Goal: Participate in discussion: Engage in conversation with other users on a specific topic

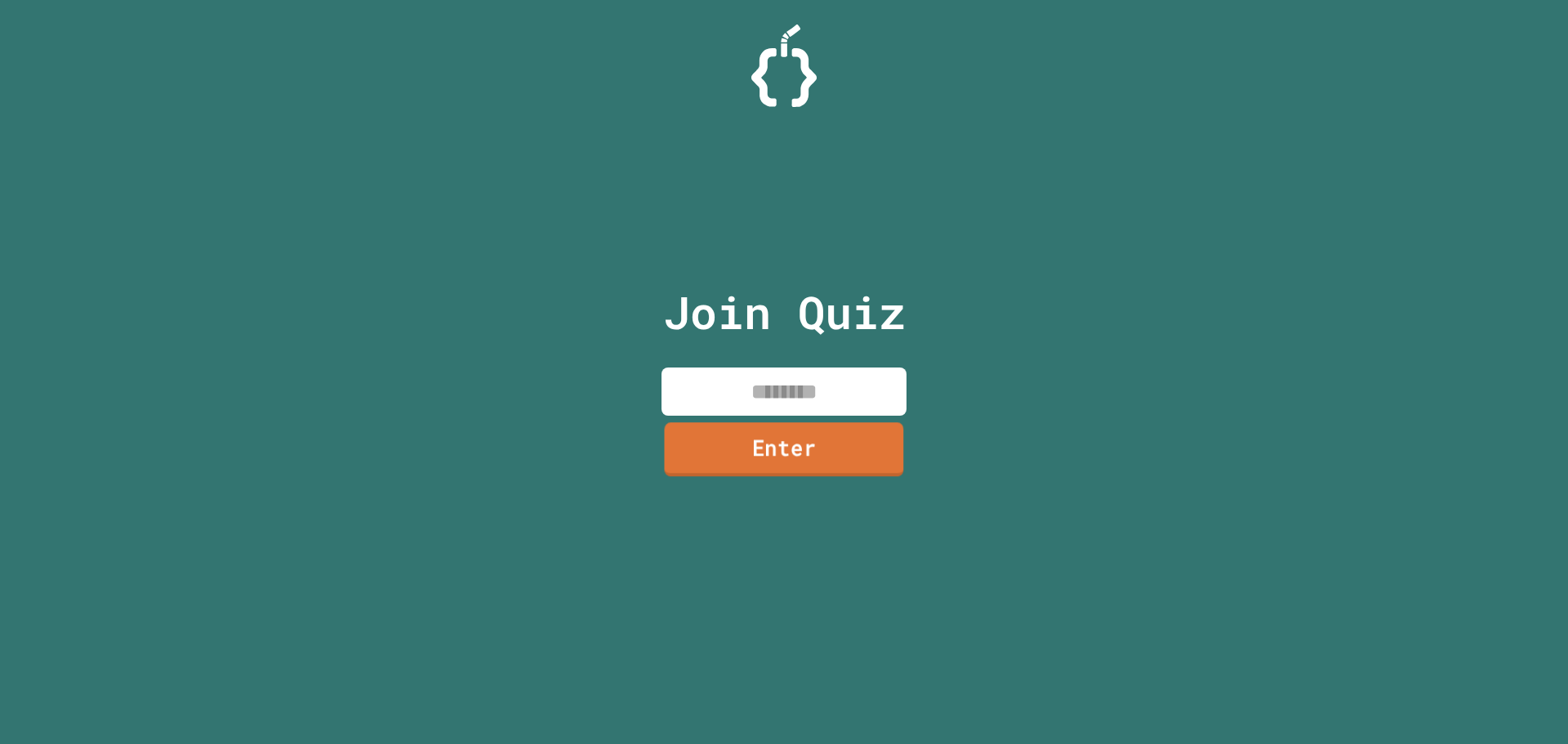
click at [795, 389] on input at bounding box center [784, 391] width 245 height 48
type input "********"
click at [818, 456] on link "Enter" at bounding box center [784, 449] width 238 height 54
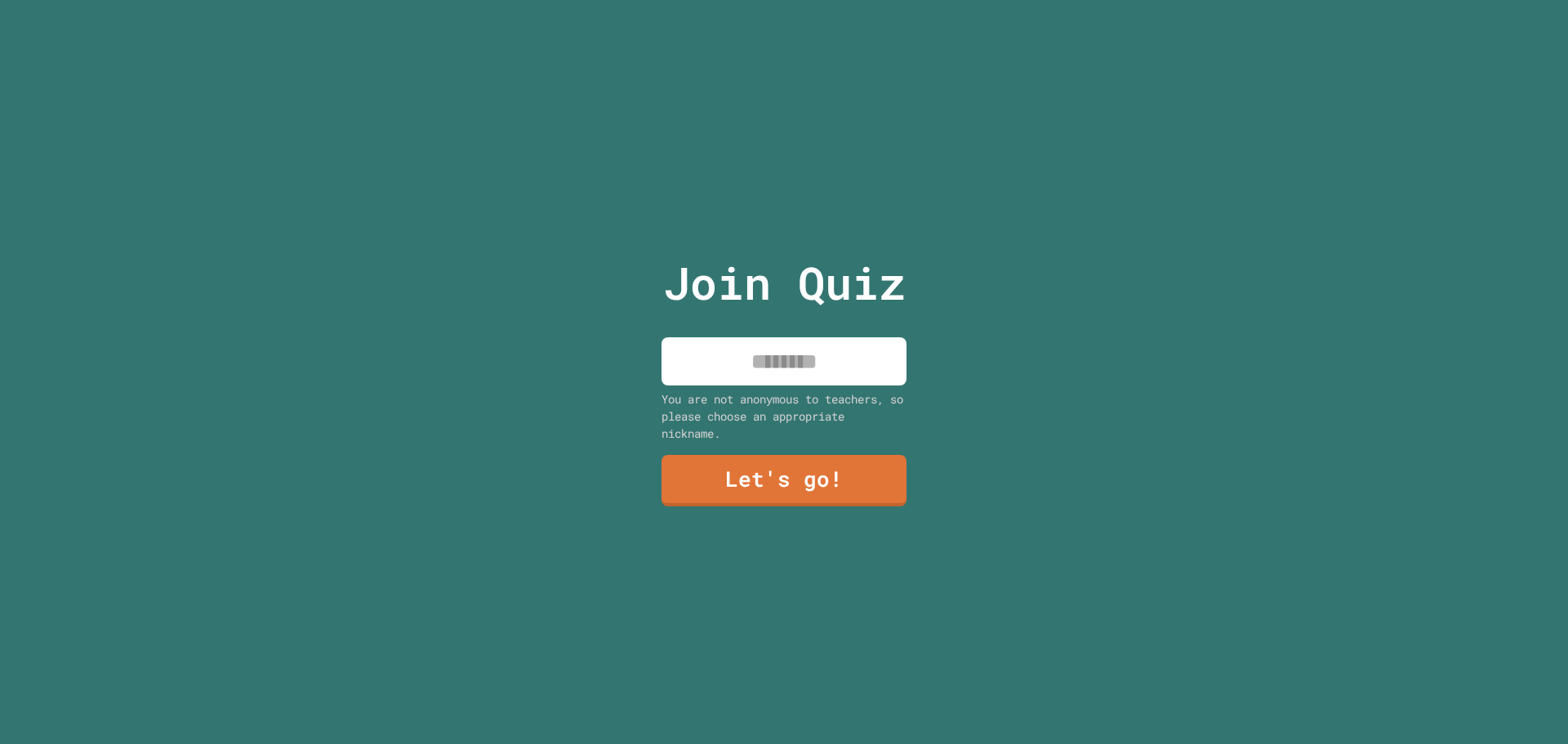
click at [735, 371] on input at bounding box center [784, 361] width 245 height 48
type input "****"
click at [800, 470] on link "Let's go!" at bounding box center [784, 479] width 245 height 54
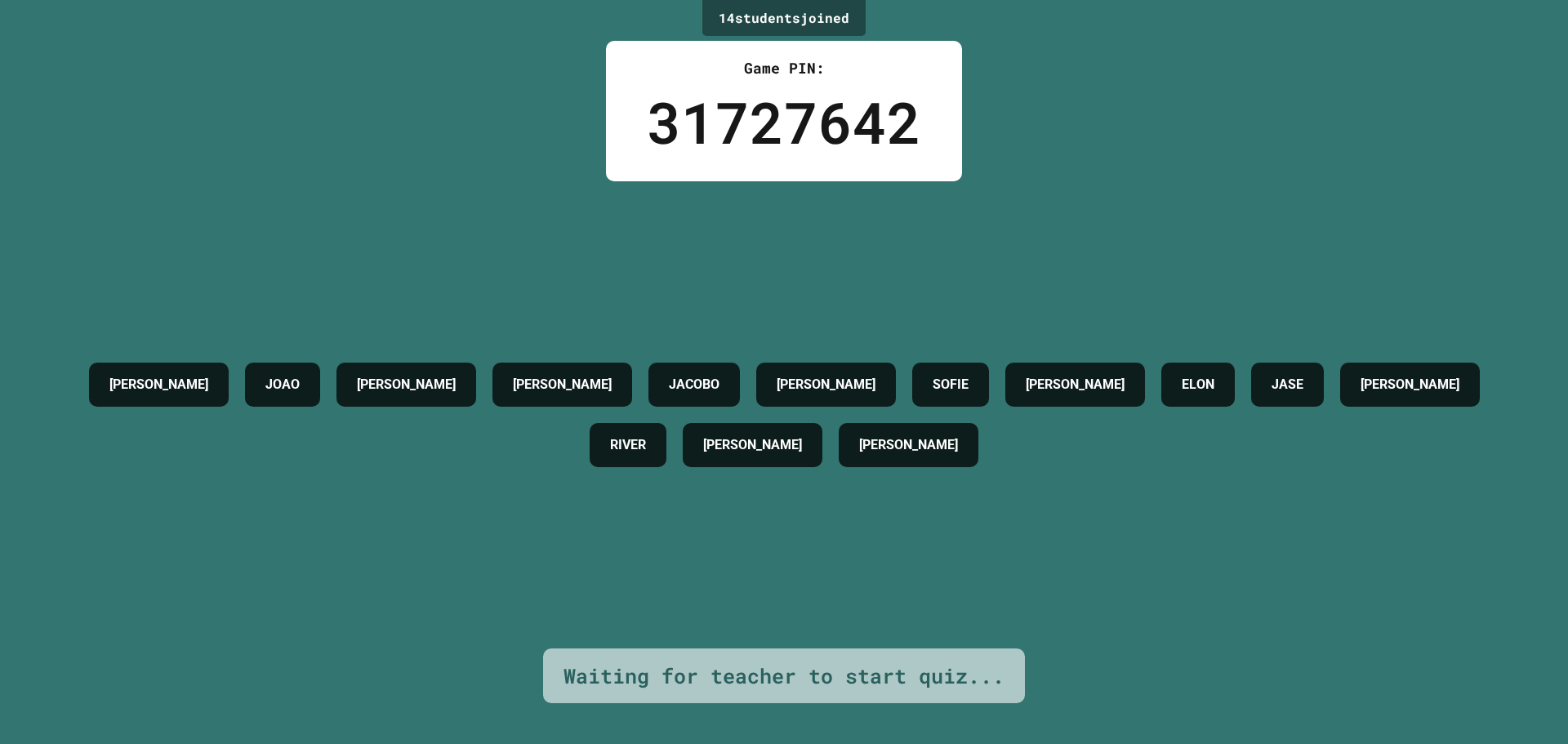
click at [900, 314] on div "[PERSON_NAME] [PERSON_NAME] [PERSON_NAME] [PERSON_NAME] ELON JASE [PERSON_NAME]…" at bounding box center [784, 414] width 1486 height 468
drag, startPoint x: 527, startPoint y: 369, endPoint x: 652, endPoint y: 368, distance: 125.0
click at [652, 368] on div "[PERSON_NAME] [PERSON_NAME] [PERSON_NAME] [PERSON_NAME] ELON JASE [PERSON_NAME]…" at bounding box center [784, 414] width 1486 height 121
click at [666, 462] on div "RIVER" at bounding box center [627, 445] width 77 height 44
drag, startPoint x: 957, startPoint y: 419, endPoint x: 1268, endPoint y: 381, distance: 313.3
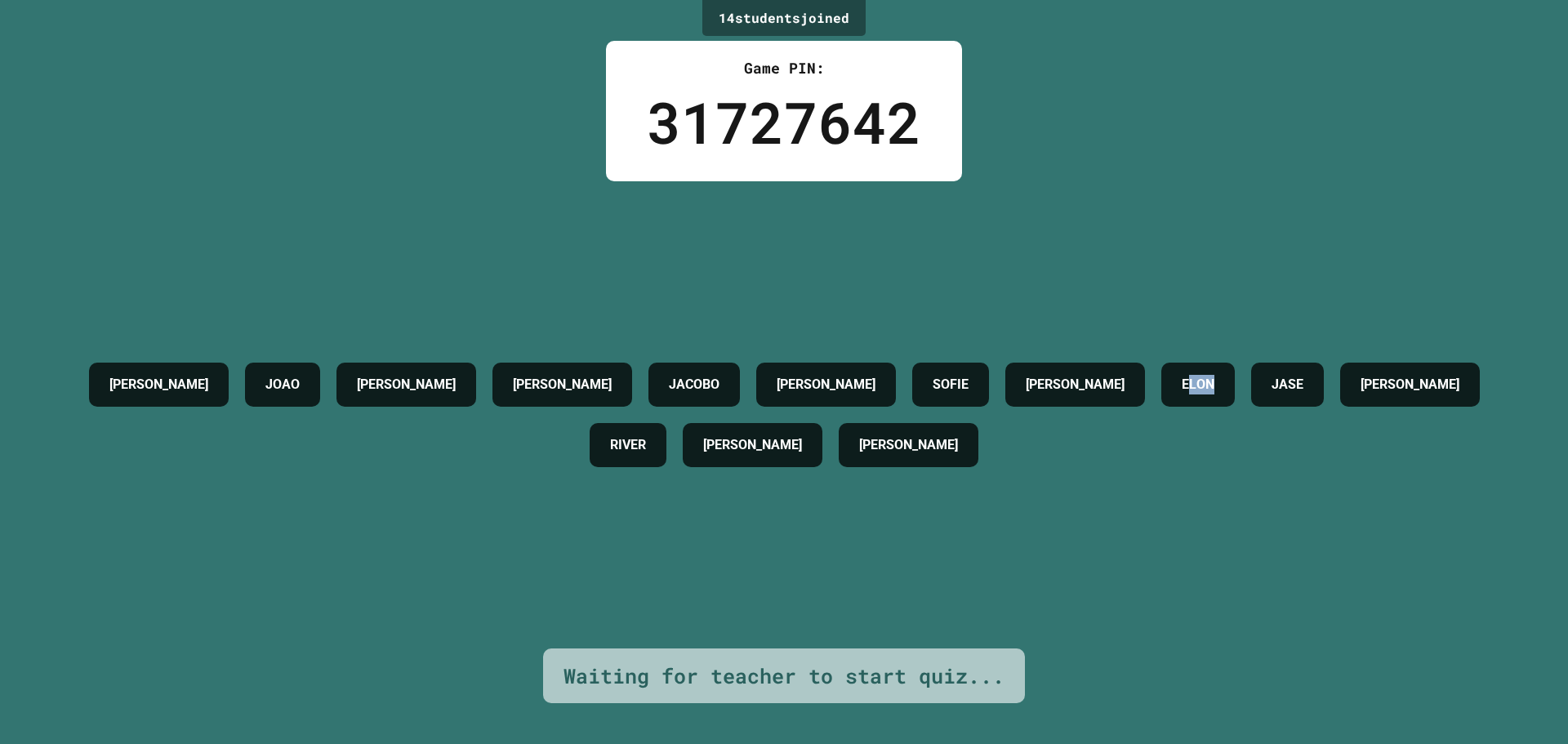
click at [1268, 381] on div "[PERSON_NAME] [PERSON_NAME] [PERSON_NAME] [PERSON_NAME] ELON JASE [PERSON_NAME]…" at bounding box center [784, 414] width 1486 height 121
click at [1214, 375] on h4 "ELON" at bounding box center [1198, 384] width 33 height 19
drag, startPoint x: 1310, startPoint y: 357, endPoint x: 1325, endPoint y: 354, distance: 15.3
click at [1234, 363] on div "ELON" at bounding box center [1198, 385] width 74 height 44
click at [1214, 375] on h4 "ELON" at bounding box center [1198, 384] width 33 height 19
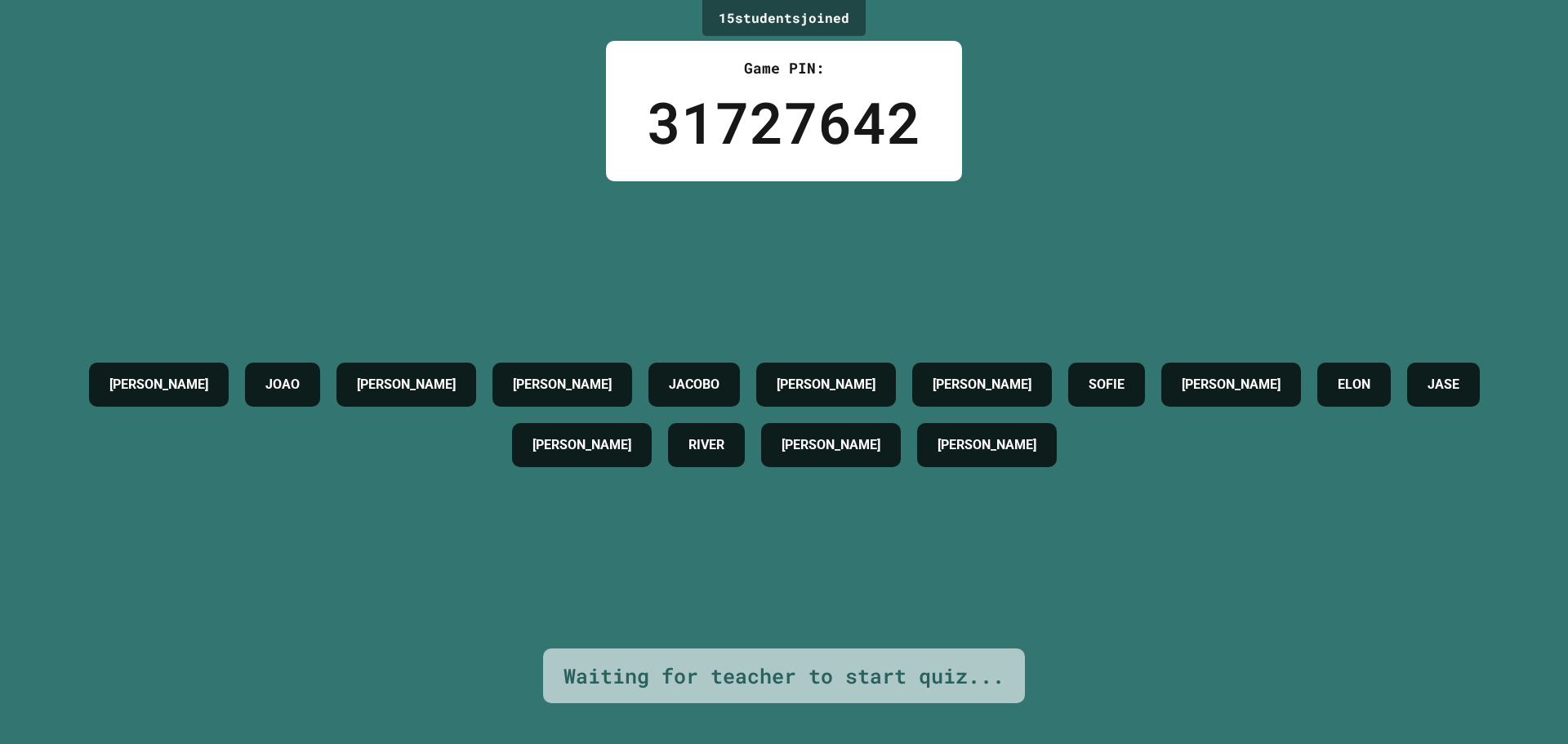
click at [1124, 375] on h4 "SOFIE" at bounding box center [1106, 384] width 36 height 19
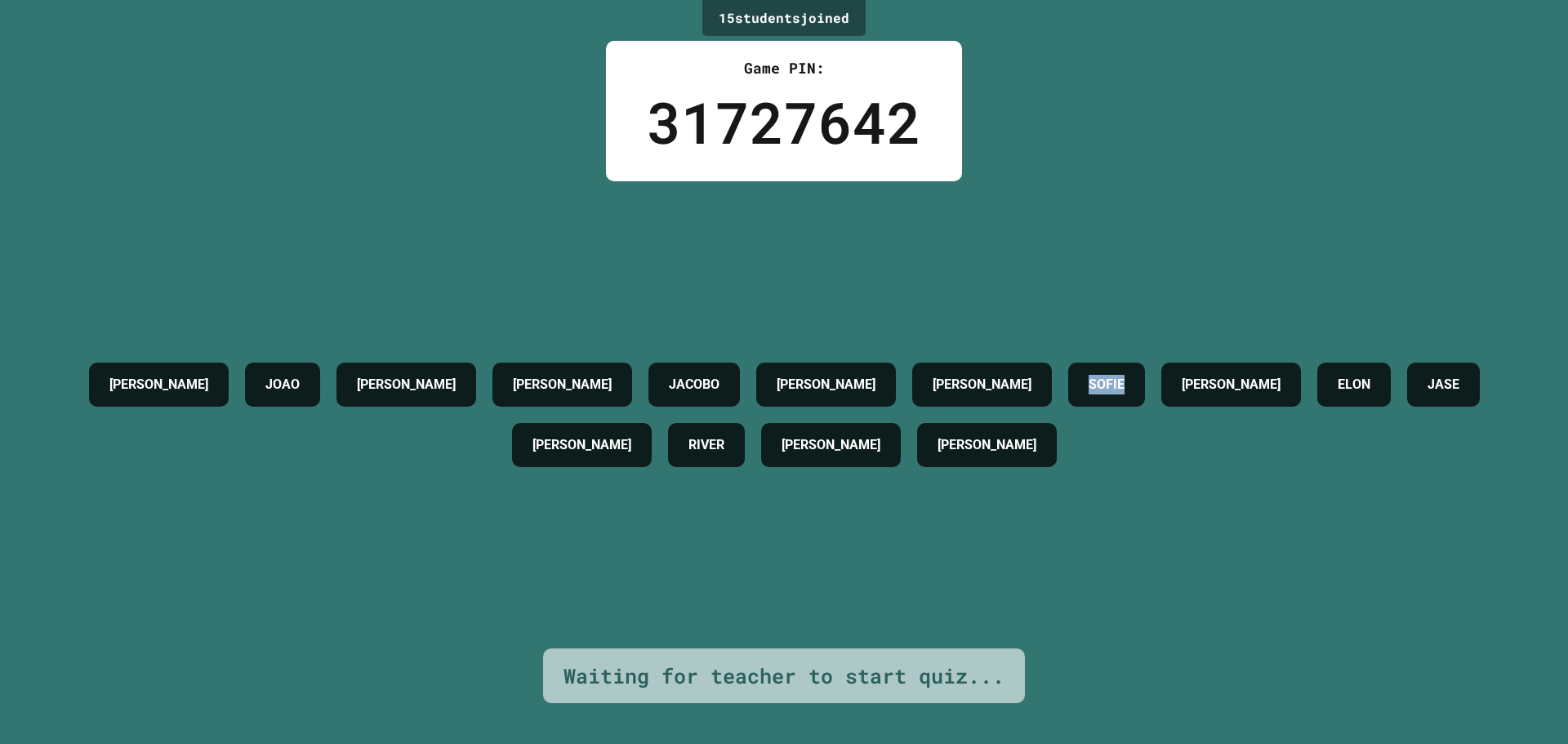
click at [1124, 375] on h4 "SOFIE" at bounding box center [1106, 384] width 36 height 19
click at [1145, 391] on div "SOFIE" at bounding box center [1106, 385] width 77 height 44
click at [757, 133] on div "31727642" at bounding box center [784, 122] width 275 height 85
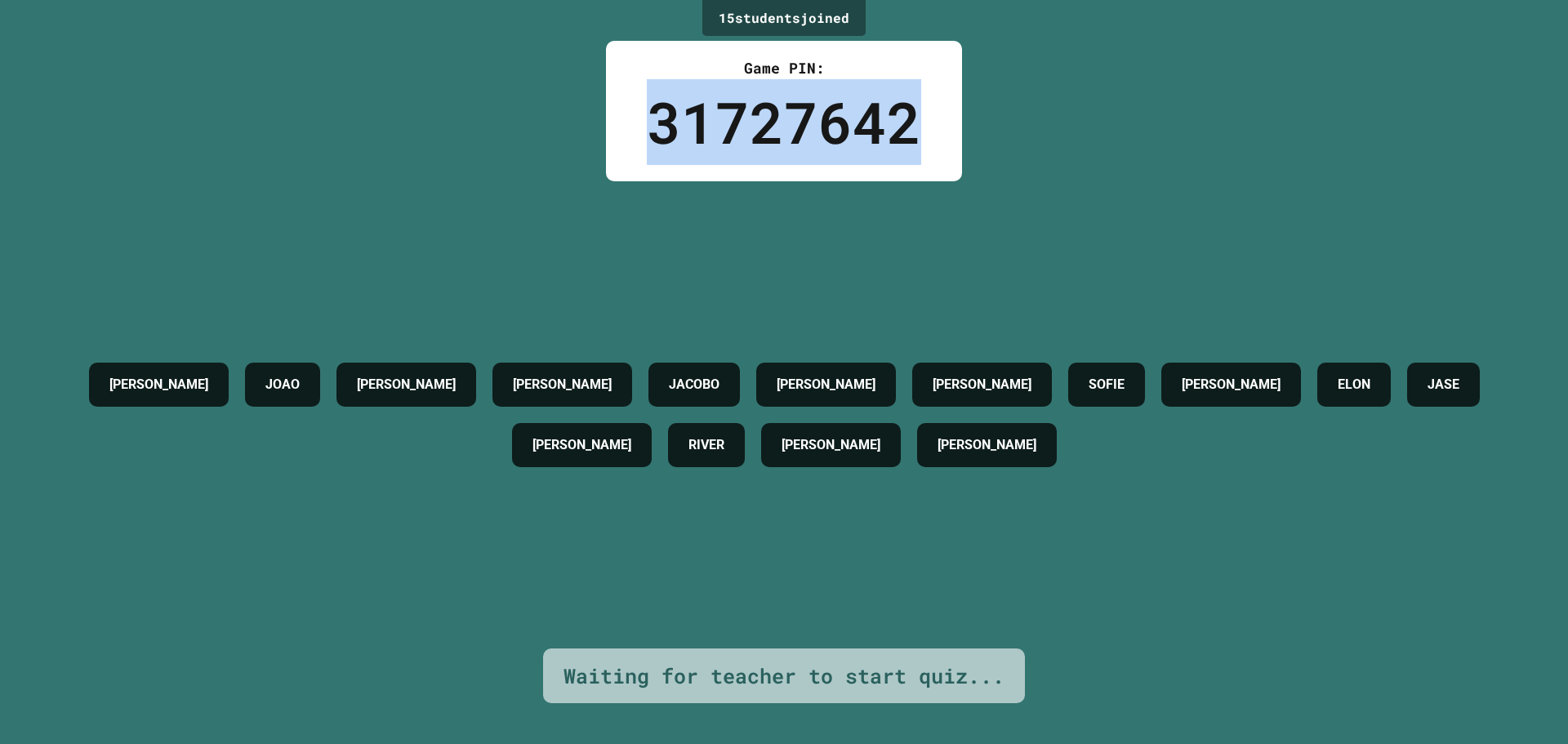
click at [757, 132] on div "31727642" at bounding box center [784, 122] width 275 height 85
click at [762, 141] on div "31727642" at bounding box center [784, 122] width 275 height 85
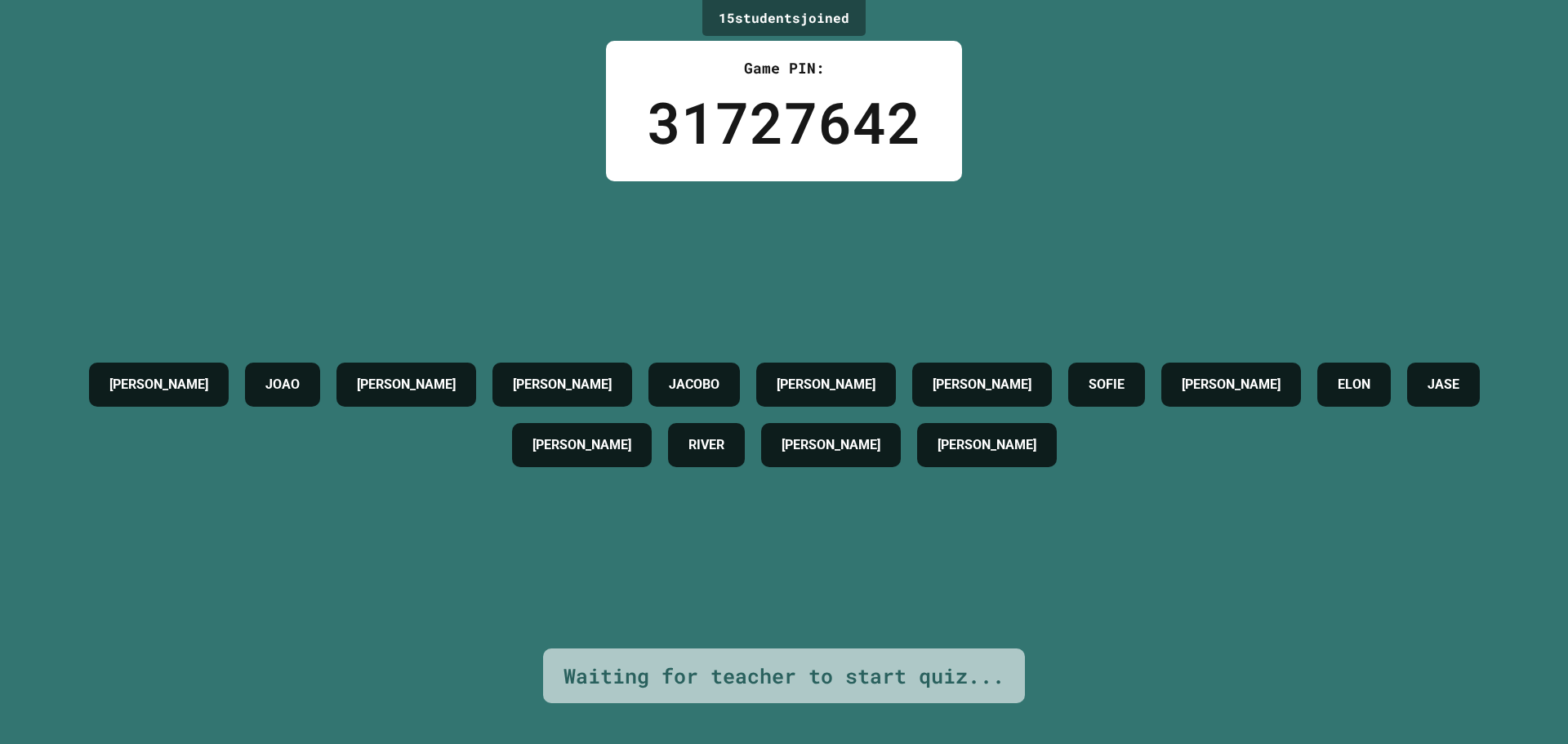
click at [743, 134] on div "31727642" at bounding box center [784, 122] width 275 height 85
click at [779, 124] on div "31727642" at bounding box center [784, 122] width 275 height 85
click at [754, 138] on div "31727642" at bounding box center [784, 122] width 275 height 85
drag, startPoint x: 778, startPoint y: 132, endPoint x: 730, endPoint y: 148, distance: 50.6
click at [741, 145] on div "31727642" at bounding box center [784, 122] width 275 height 85
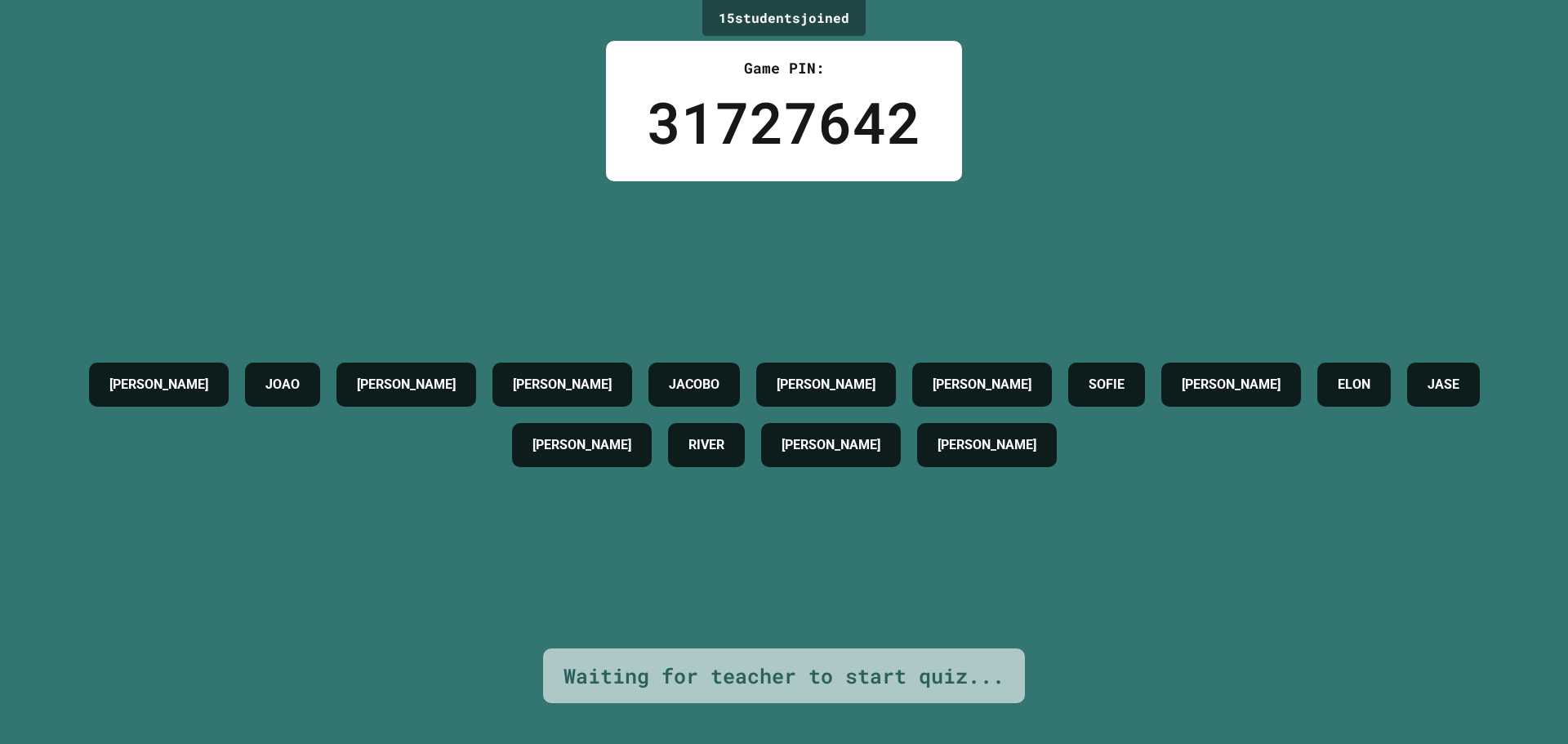
click at [716, 110] on div "31727642" at bounding box center [784, 122] width 275 height 85
click at [718, 114] on div "31727642" at bounding box center [784, 122] width 275 height 85
drag, startPoint x: 866, startPoint y: 112, endPoint x: 818, endPoint y: 132, distance: 52.0
click at [827, 130] on div "31727642" at bounding box center [784, 122] width 275 height 85
click at [755, 134] on div "31727642" at bounding box center [784, 122] width 275 height 85
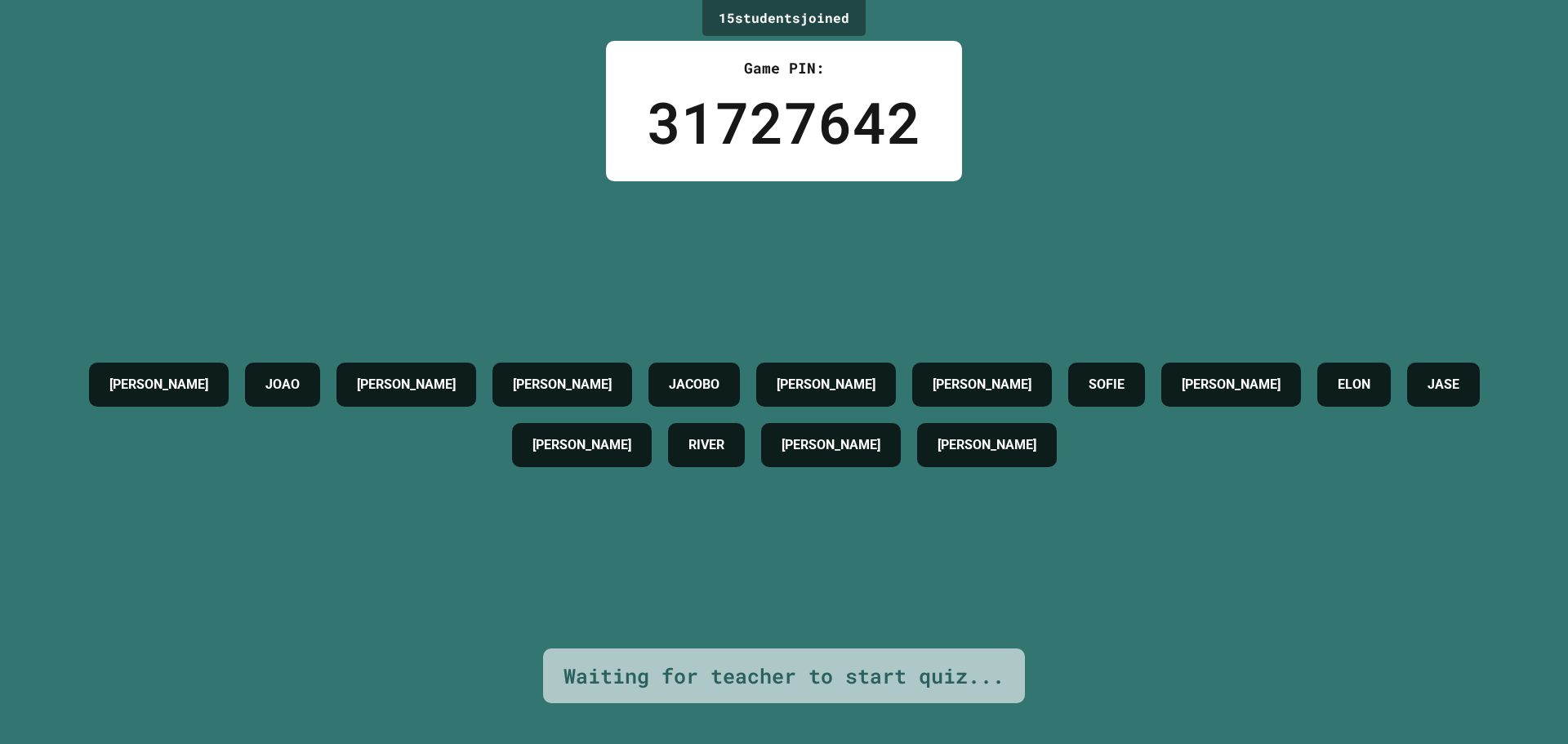
drag, startPoint x: 771, startPoint y: 125, endPoint x: 683, endPoint y: 131, distance: 88.2
click at [683, 131] on div "31727642" at bounding box center [784, 122] width 275 height 85
click at [680, 129] on div "31727642" at bounding box center [784, 122] width 275 height 85
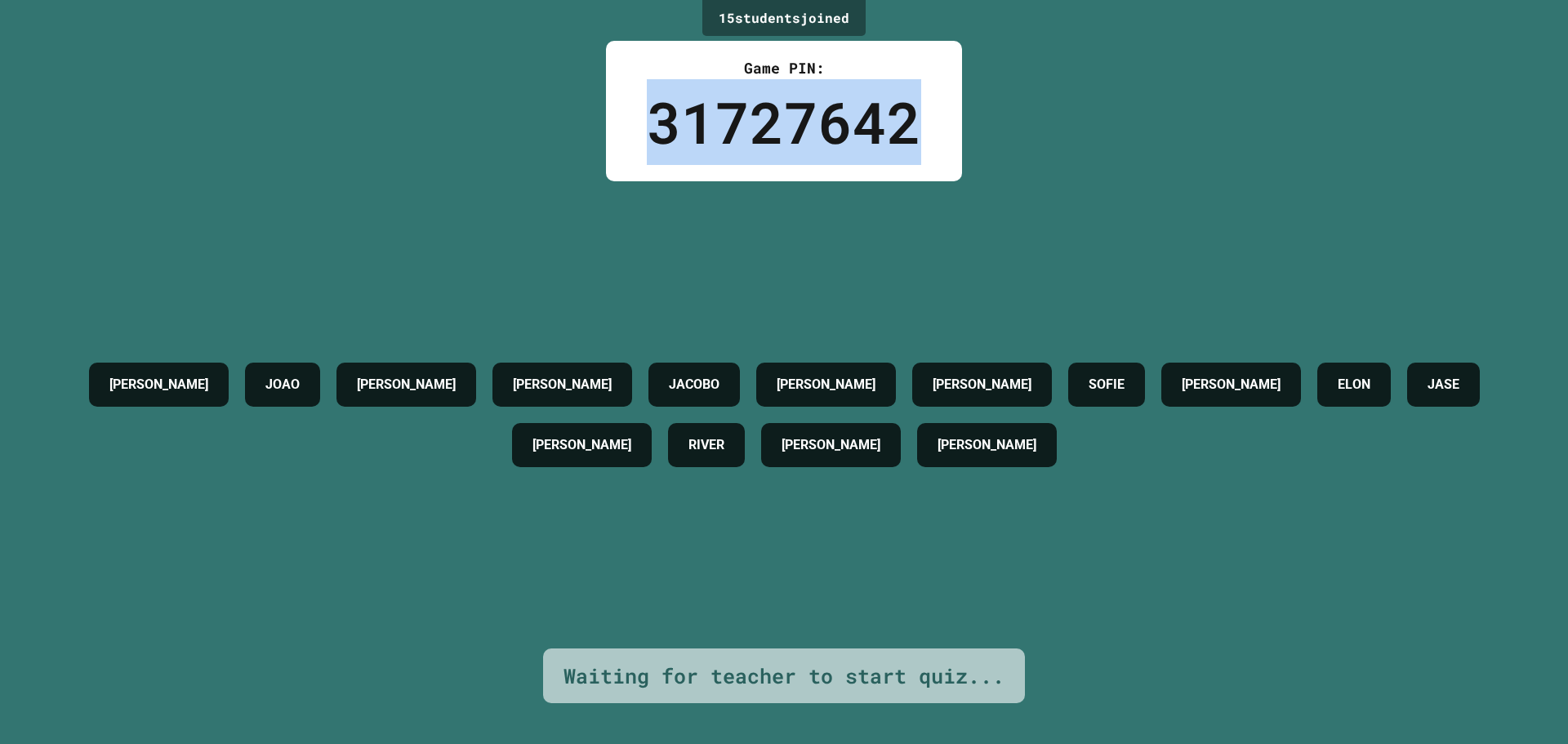
click at [682, 129] on div "31727642" at bounding box center [784, 122] width 275 height 85
drag, startPoint x: 762, startPoint y: 135, endPoint x: 754, endPoint y: 138, distance: 8.5
click at [761, 135] on div "31727642" at bounding box center [784, 122] width 275 height 85
click at [610, 161] on div "Game PIN: 31727642" at bounding box center [784, 111] width 356 height 140
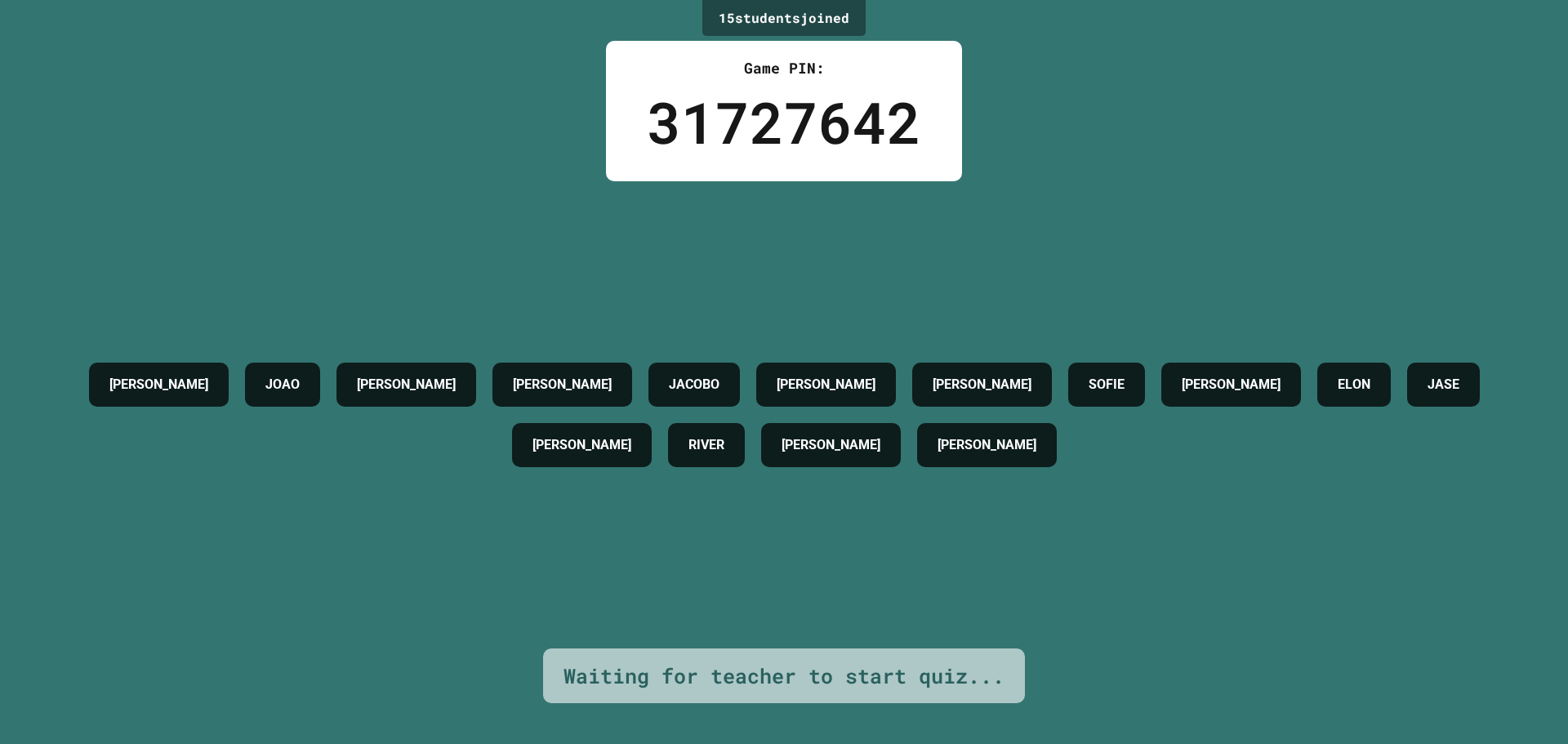
click at [730, 134] on div "31727642" at bounding box center [784, 122] width 275 height 85
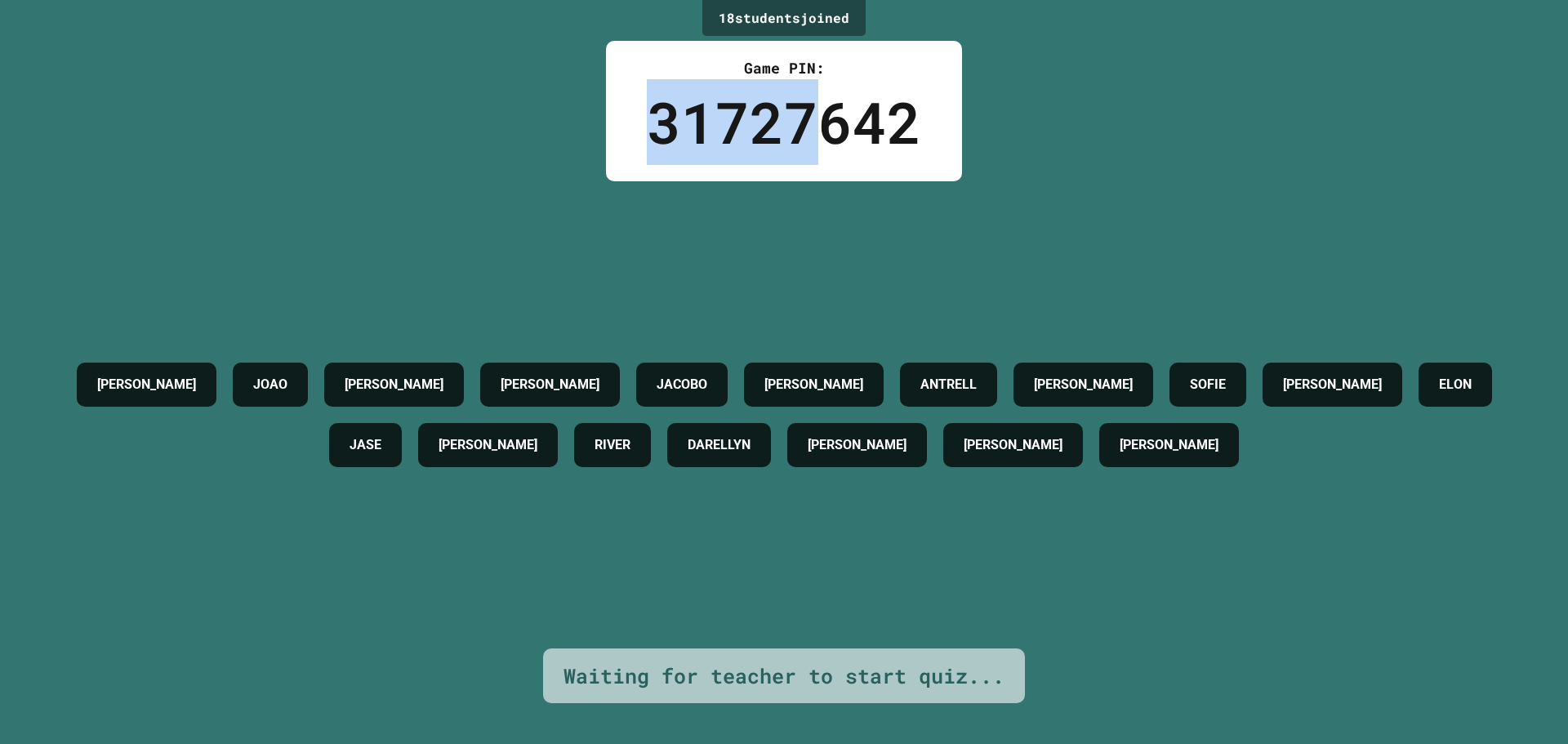
drag, startPoint x: 822, startPoint y: 128, endPoint x: 947, endPoint y: 19, distance: 165.8
click at [947, 19] on div "18 student s joined Game PIN: 31727642 [PERSON_NAME] [PERSON_NAME] [PERSON_NAME…" at bounding box center [784, 372] width 1568 height 744
click at [647, 124] on div "31727642" at bounding box center [784, 122] width 275 height 85
click at [669, 125] on div "31727642" at bounding box center [784, 122] width 275 height 85
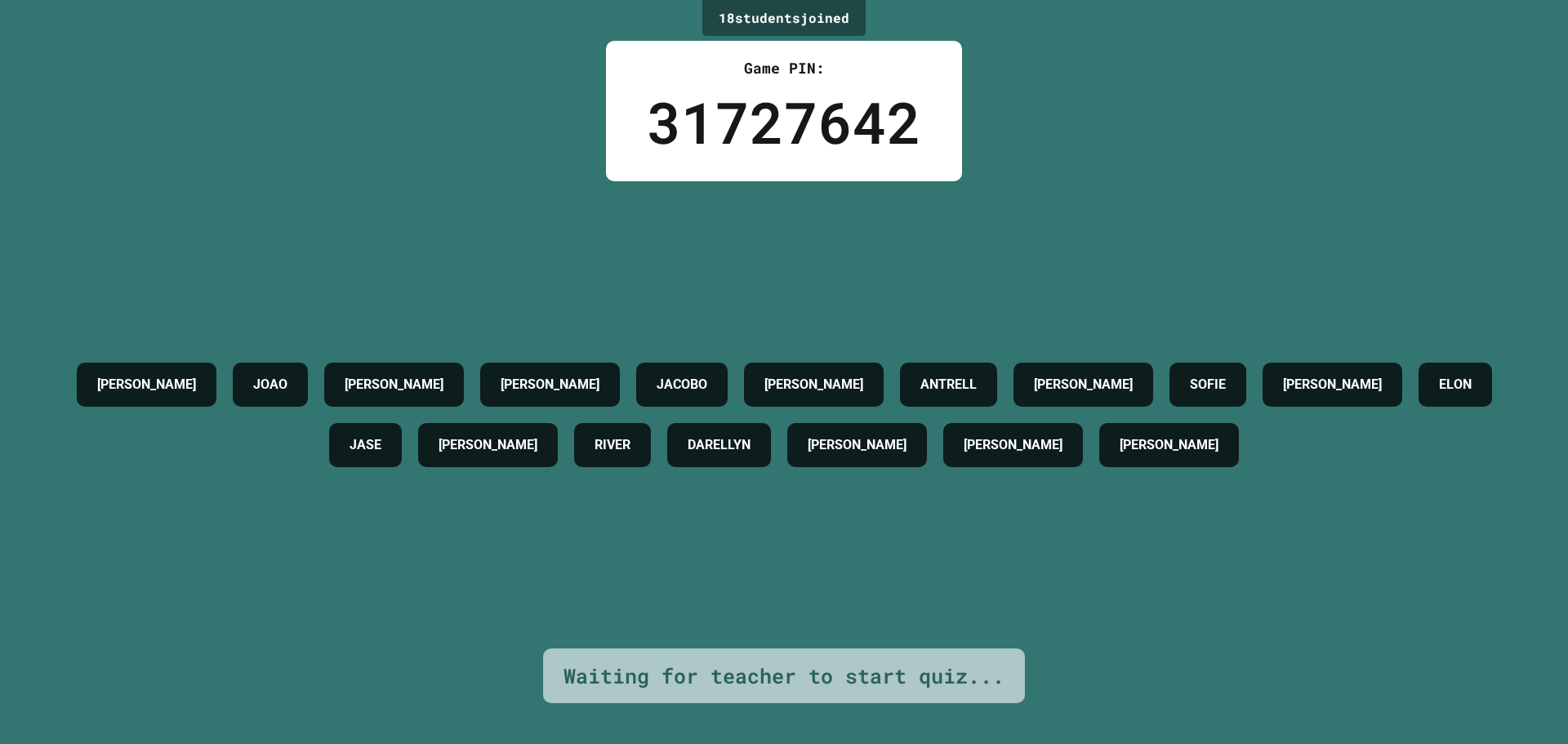
click at [646, 216] on div "[PERSON_NAME] [PERSON_NAME] [PERSON_NAME] [PERSON_NAME] [PERSON_NAME] JASE [PER…" at bounding box center [784, 414] width 1486 height 468
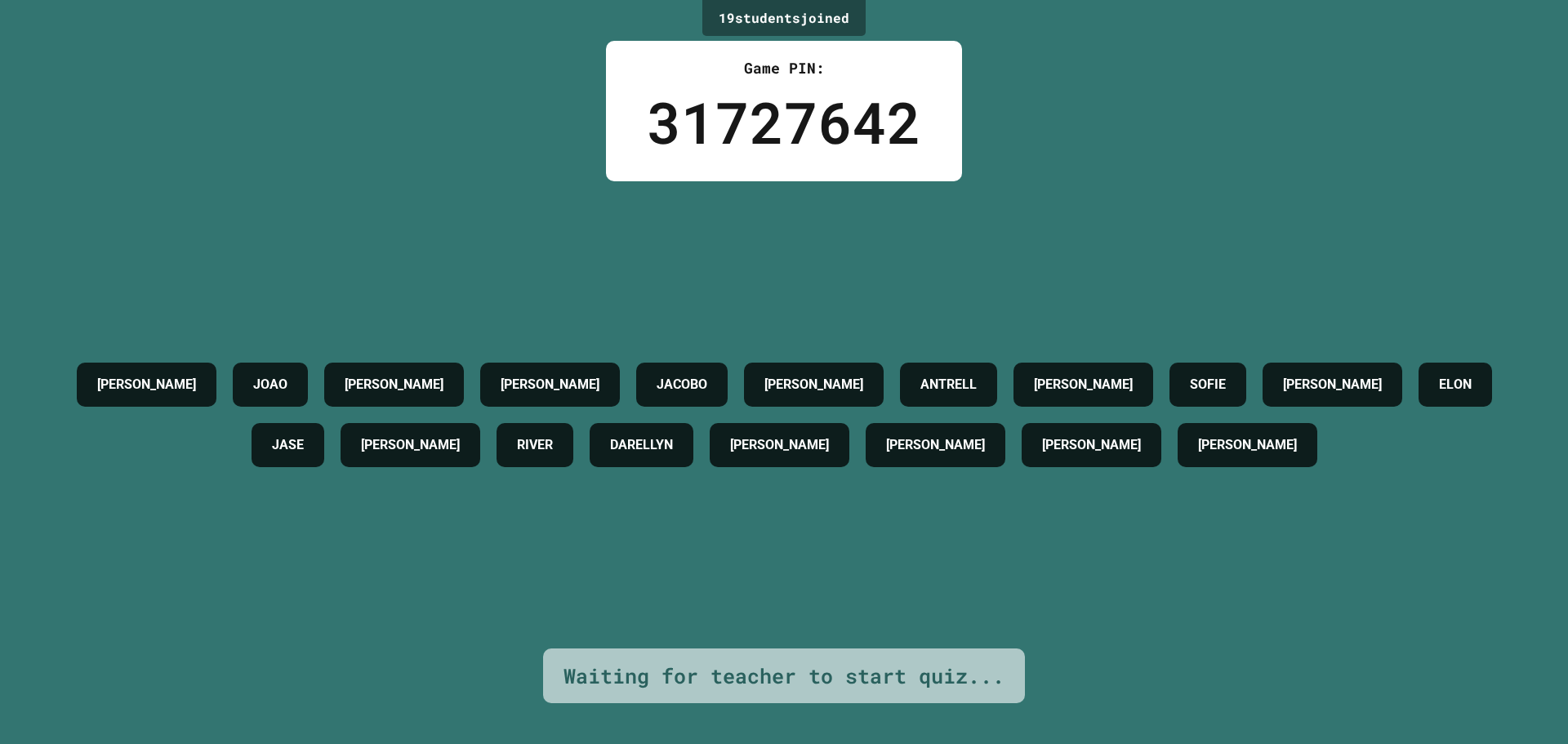
click at [658, 187] on div "[PERSON_NAME] [PERSON_NAME] [PERSON_NAME] [PERSON_NAME] [PERSON_NAME] JASE [PER…" at bounding box center [784, 414] width 1486 height 468
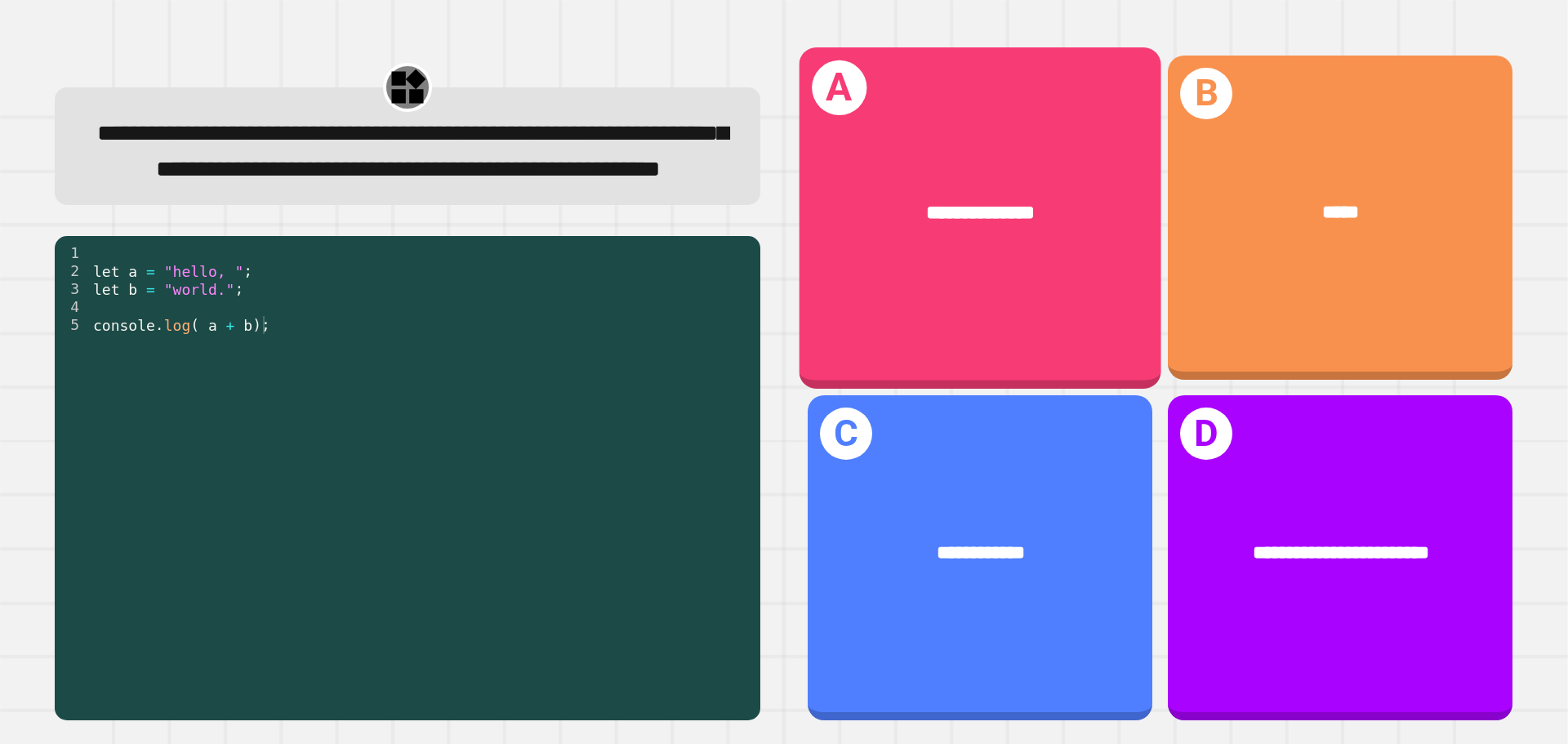
click at [1063, 316] on div "**********" at bounding box center [981, 217] width 362 height 341
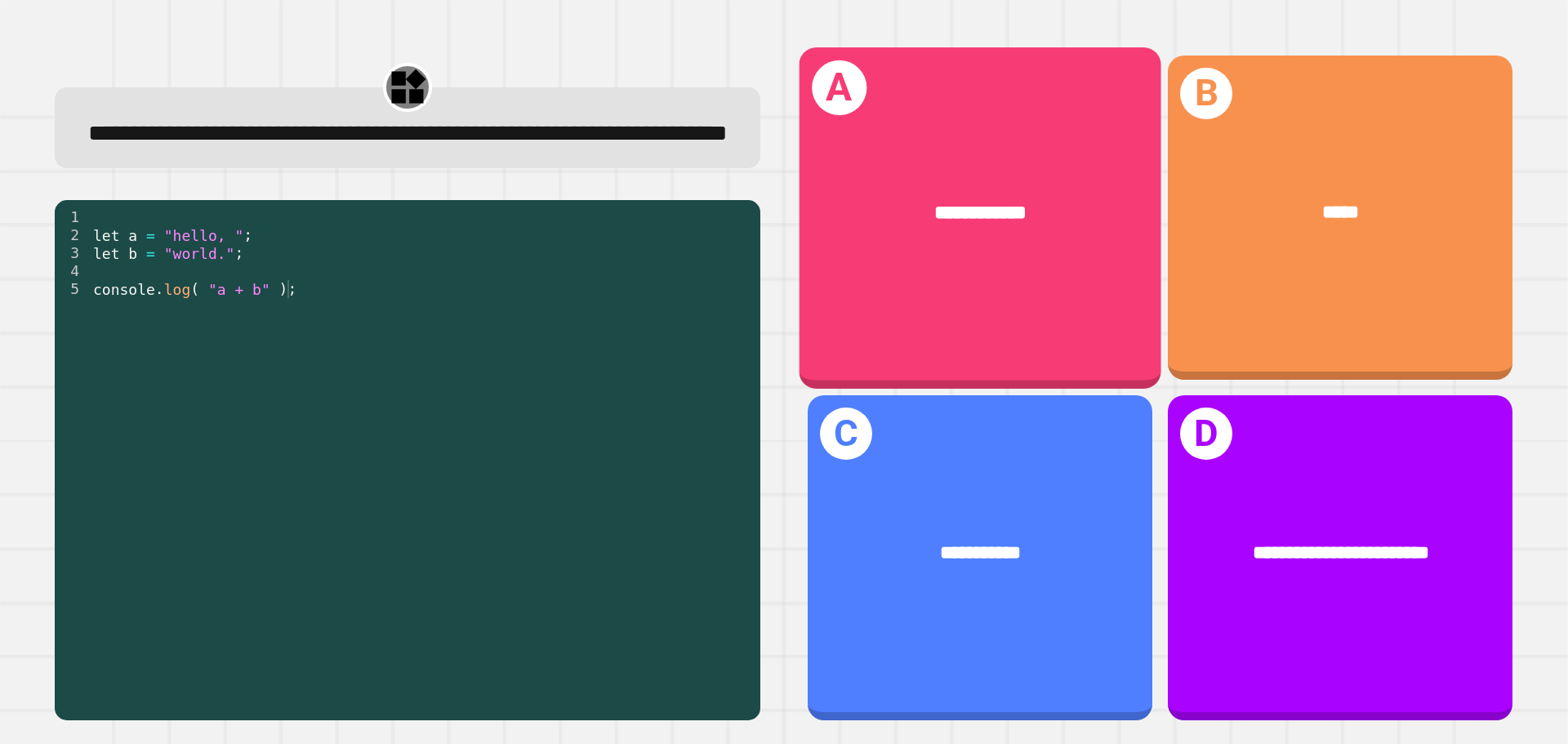
click at [1014, 261] on div "**********" at bounding box center [981, 212] width 362 height 109
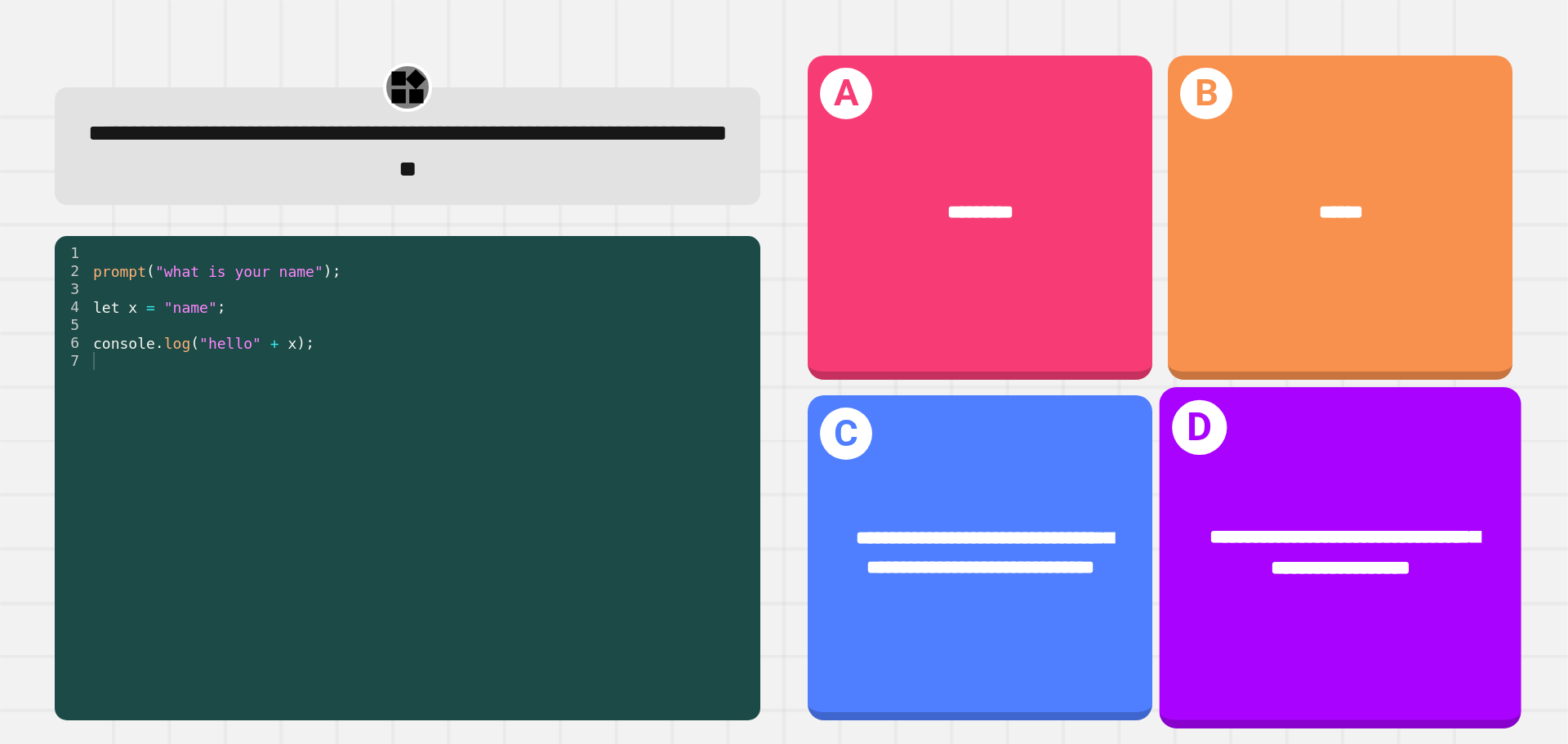
click at [1318, 577] on div "**********" at bounding box center [1341, 554] width 362 height 140
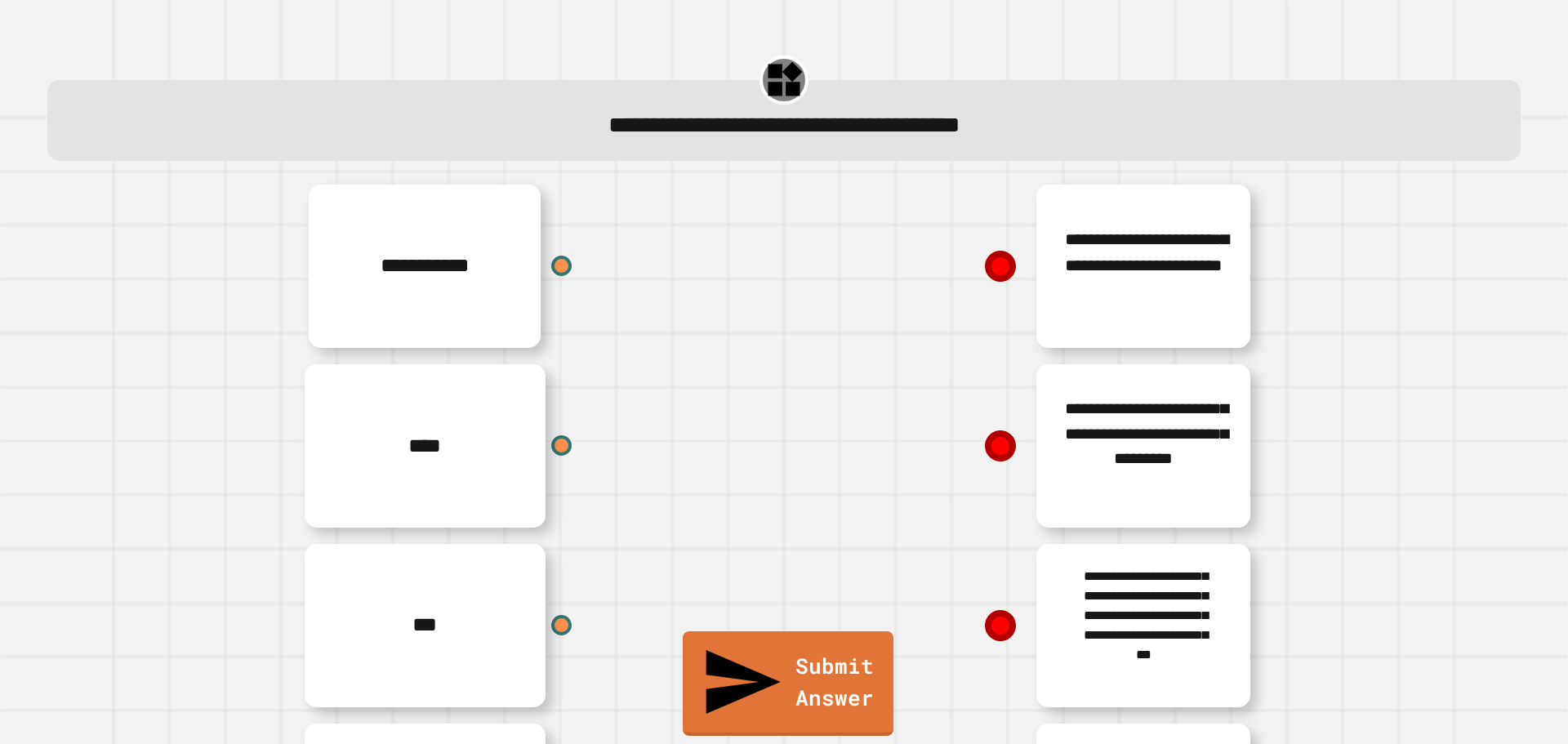
scroll to position [163, 0]
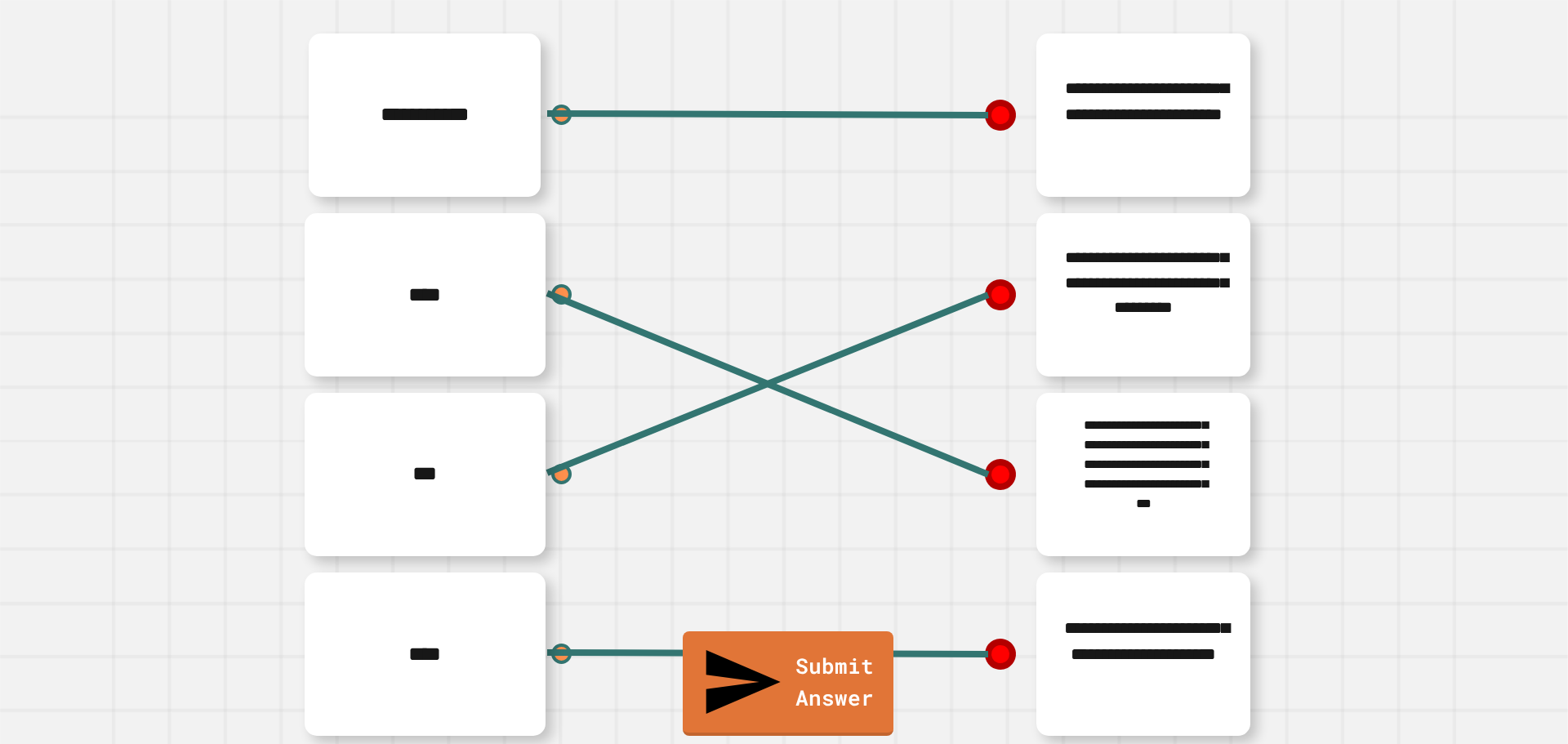
drag, startPoint x: 1207, startPoint y: 450, endPoint x: 1207, endPoint y: 468, distance: 18.0
click at [1207, 468] on div "**********" at bounding box center [1029, 474] width 490 height 180
drag, startPoint x: 1207, startPoint y: 468, endPoint x: 1207, endPoint y: 484, distance: 16.0
click at [1207, 484] on div "**********" at bounding box center [1029, 474] width 490 height 180
click at [871, 693] on link "Submit Answer" at bounding box center [788, 681] width 214 height 109
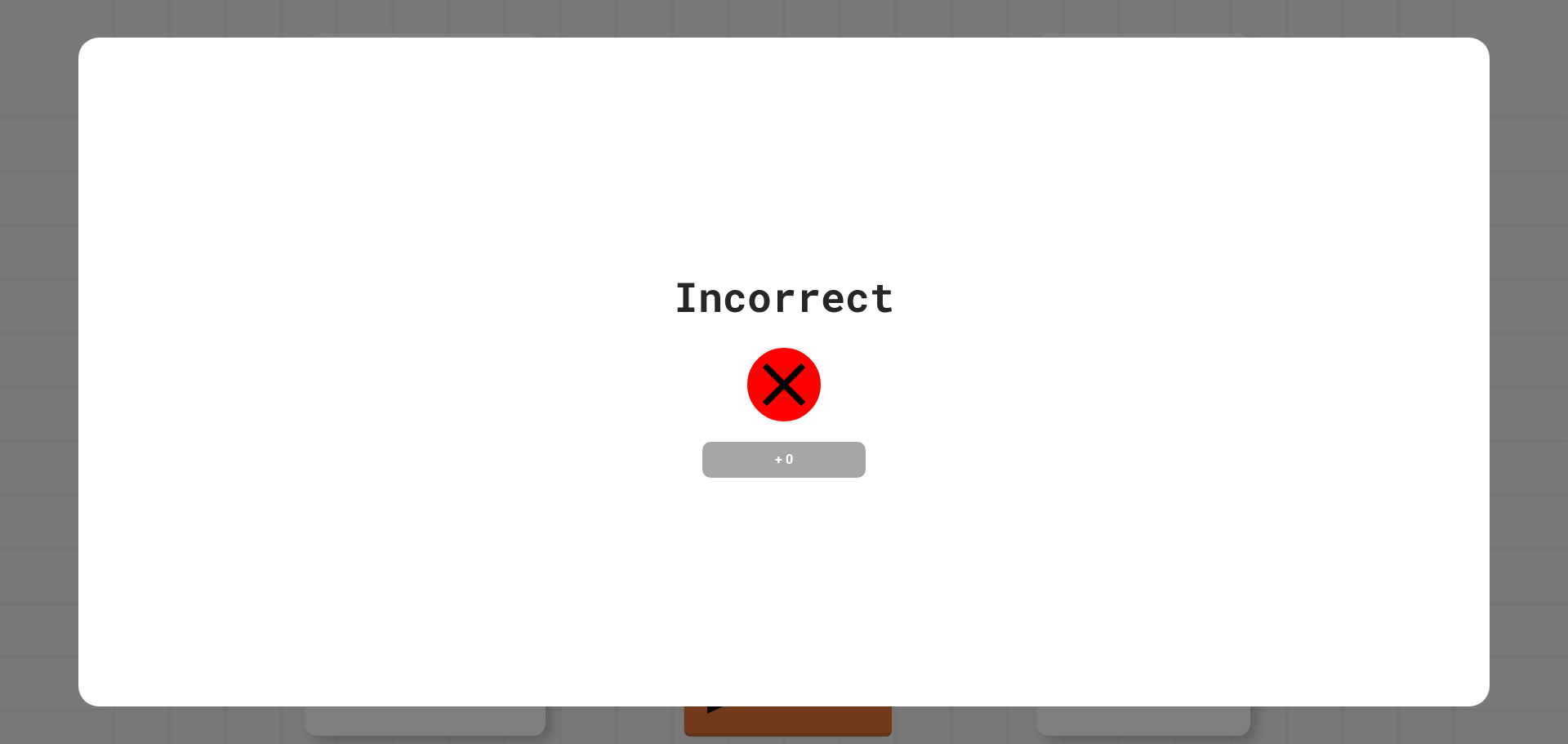
click at [128, 214] on div "Incorrect + 0" at bounding box center [784, 372] width 1411 height 670
drag, startPoint x: 0, startPoint y: 220, endPoint x: 25, endPoint y: 209, distance: 27.3
click at [0, 216] on div "Incorrect + 0" at bounding box center [784, 372] width 1568 height 744
click at [456, 25] on div "Incorrect + 0" at bounding box center [784, 372] width 1568 height 744
